Goal: Transaction & Acquisition: Purchase product/service

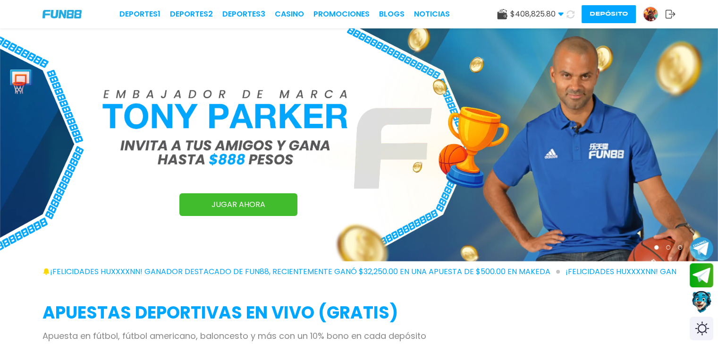
click at [594, 11] on button "Depósito" at bounding box center [609, 14] width 54 height 18
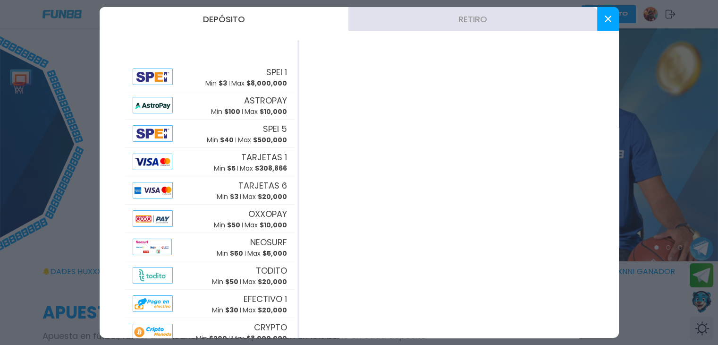
click at [467, 20] on button "Retiro" at bounding box center [473, 19] width 249 height 24
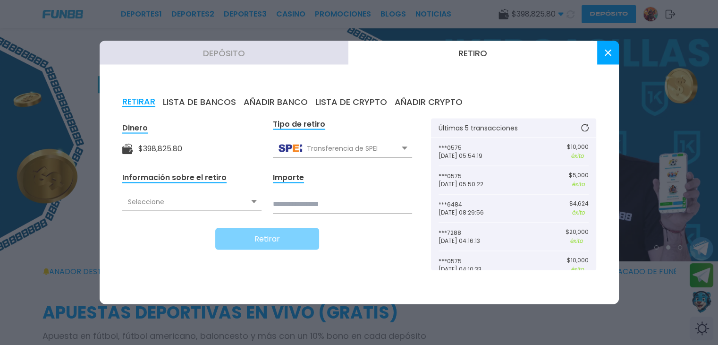
click at [179, 210] on div "Seleccione" at bounding box center [191, 202] width 139 height 18
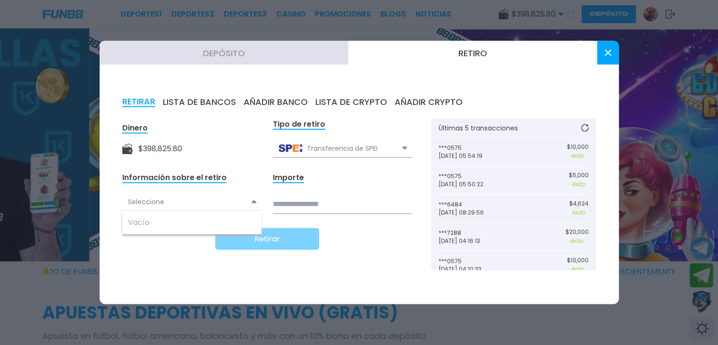
click at [255, 200] on icon at bounding box center [254, 202] width 6 height 4
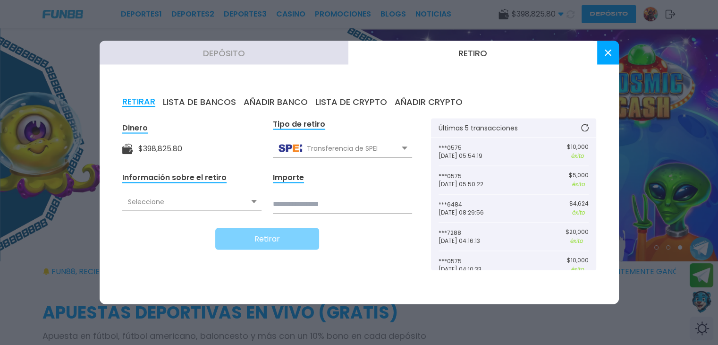
click at [254, 201] on div "Seleccione" at bounding box center [191, 202] width 139 height 18
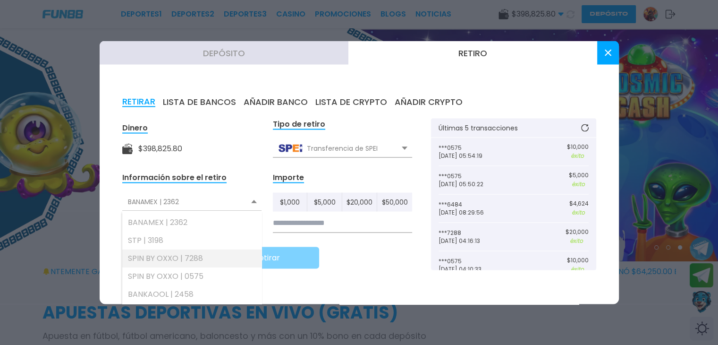
click at [191, 261] on div "SPIN BY OXXO | 7288" at bounding box center [191, 258] width 139 height 18
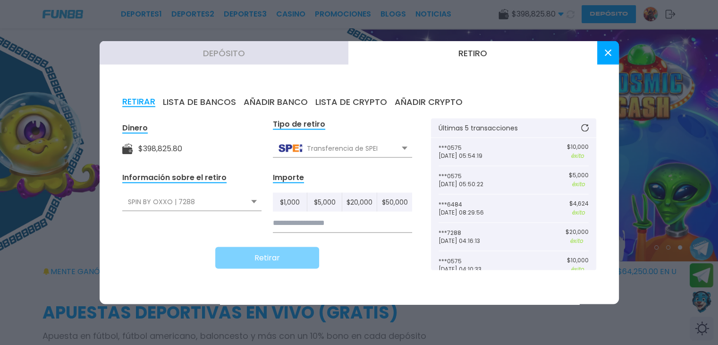
click at [280, 229] on input at bounding box center [342, 222] width 139 height 19
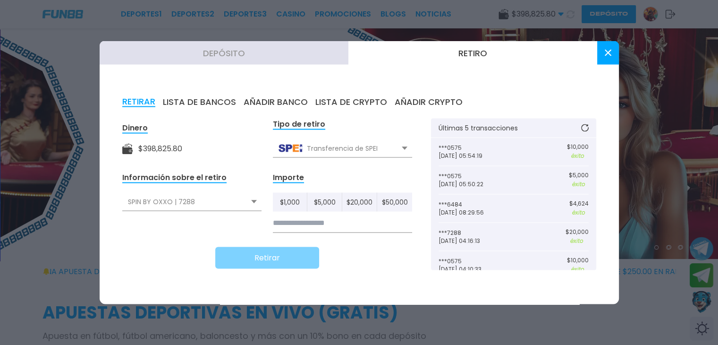
click at [290, 220] on input at bounding box center [342, 222] width 139 height 19
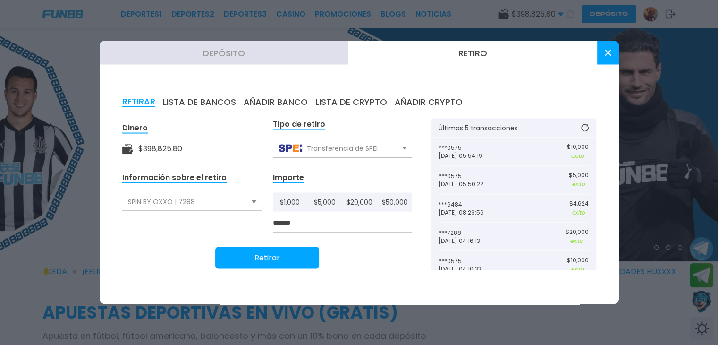
type input "******"
click at [273, 256] on button "Retirar" at bounding box center [267, 258] width 104 height 22
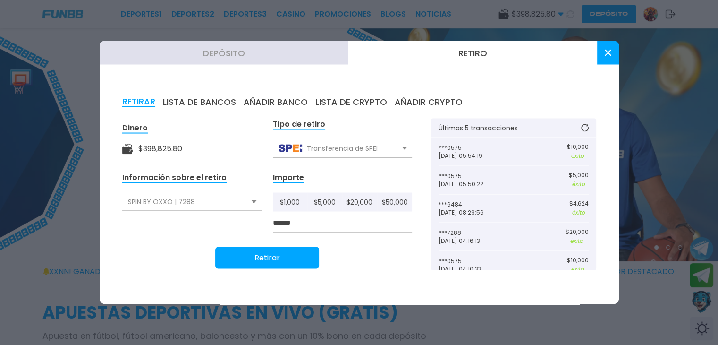
click at [608, 57] on button at bounding box center [608, 53] width 22 height 24
